Goal: Task Accomplishment & Management: Complete application form

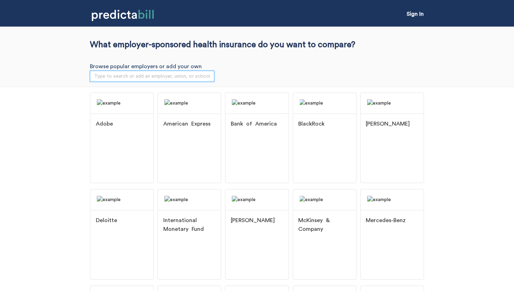
click at [145, 75] on input "search" at bounding box center [152, 76] width 116 height 10
type input "dddd"
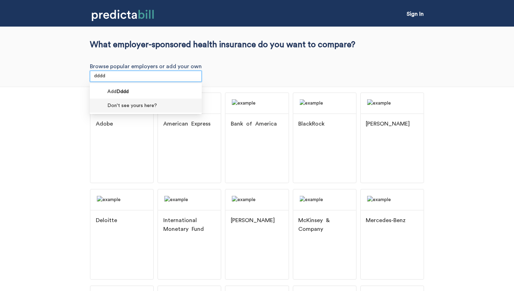
click at [144, 104] on span "Don't see yours here?" at bounding box center [132, 106] width 50 height 8
